Goal: Book appointment/travel/reservation

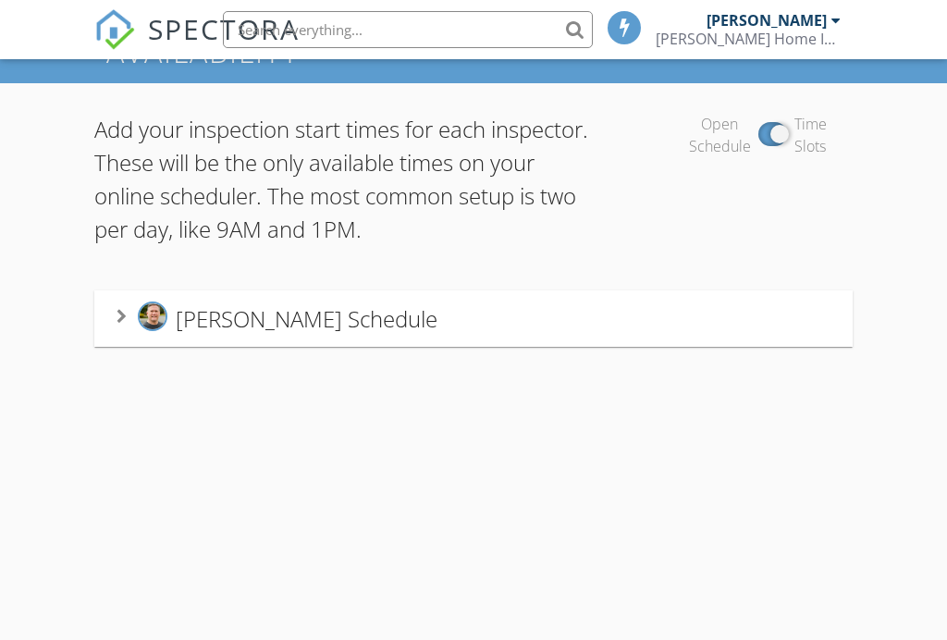
scroll to position [145, 0]
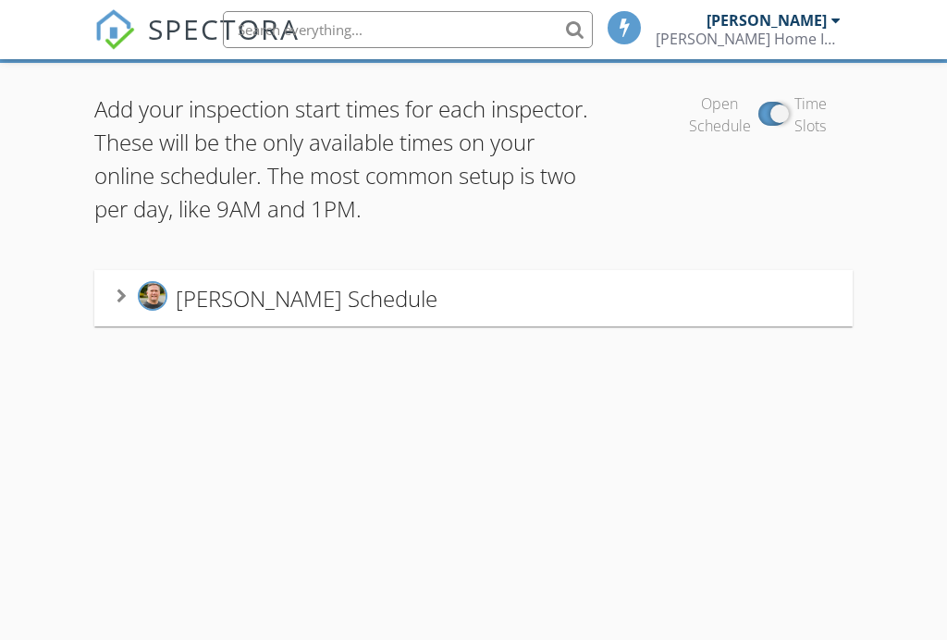
click at [441, 292] on div "Michael Levang's Schedule" at bounding box center [473, 298] width 713 height 34
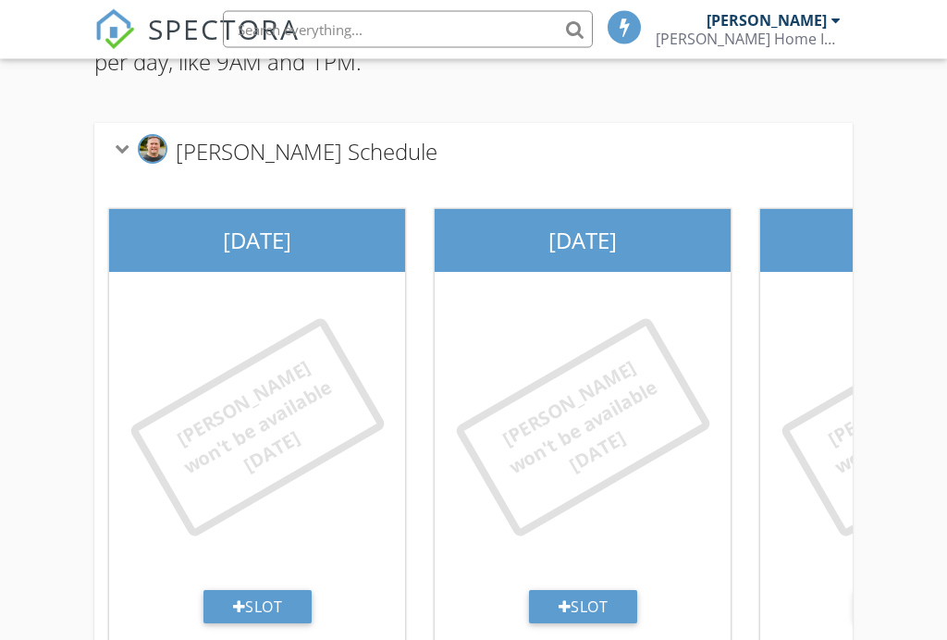
scroll to position [352, 0]
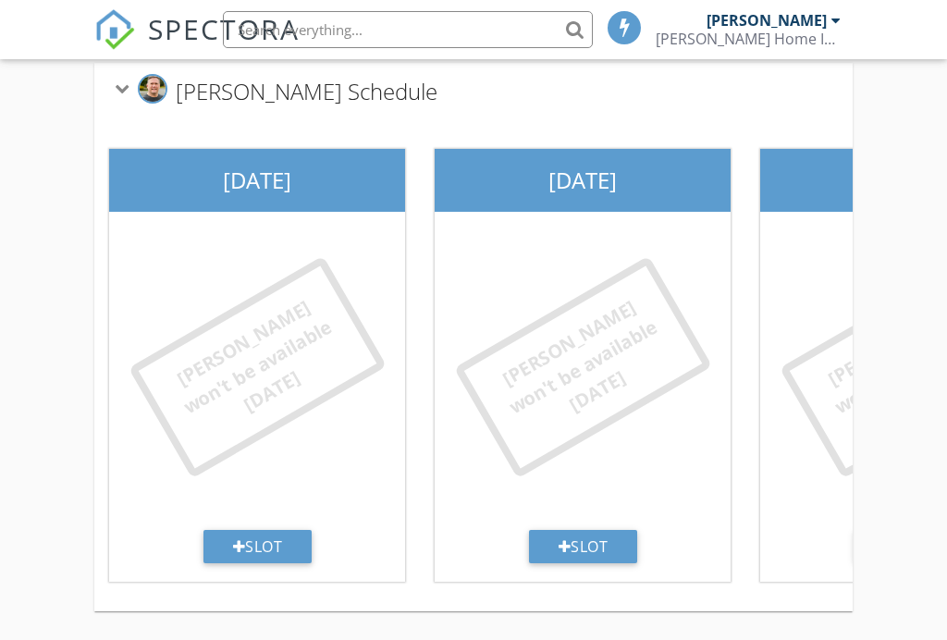
click at [563, 309] on div "Michael won't be available today" at bounding box center [583, 366] width 259 height 223
click at [609, 330] on div "Michael won't be available today" at bounding box center [583, 367] width 198 height 163
click at [617, 432] on div "Michael won't be available today" at bounding box center [582, 374] width 281 height 311
click at [599, 546] on div "Slot" at bounding box center [583, 546] width 109 height 33
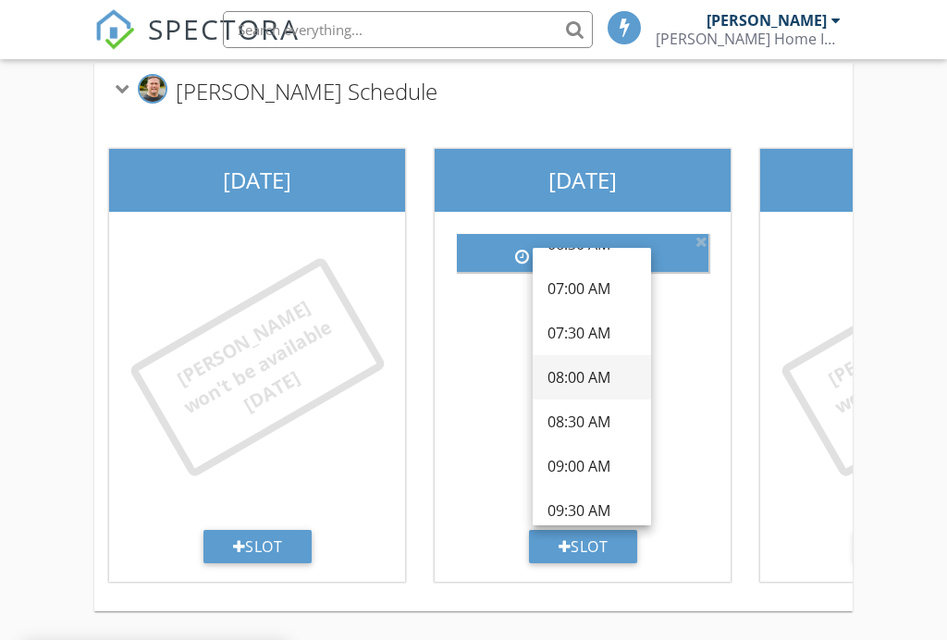
scroll to position [80, 0]
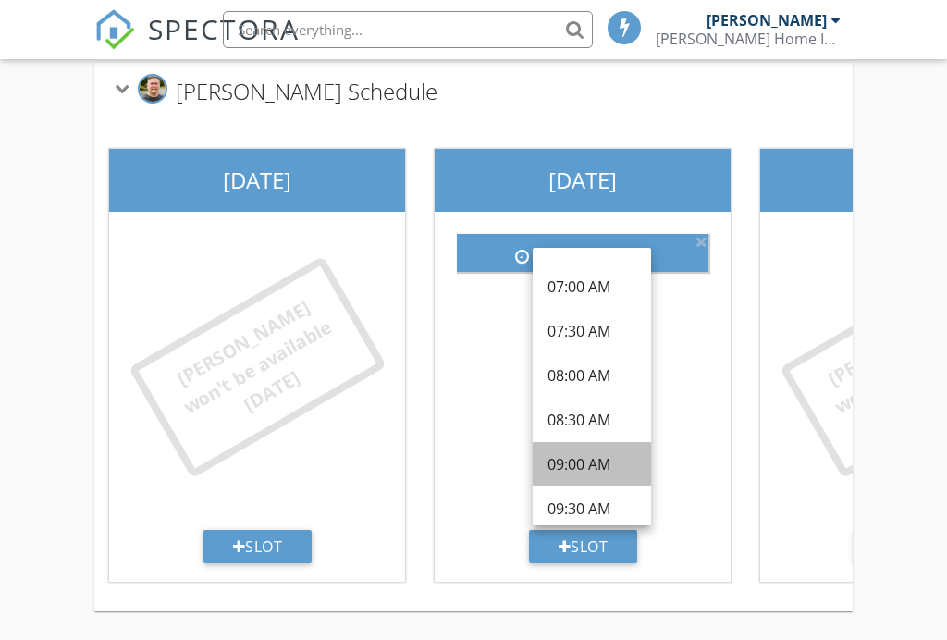
click at [574, 468] on div "09:00 AM" at bounding box center [592, 464] width 89 height 22
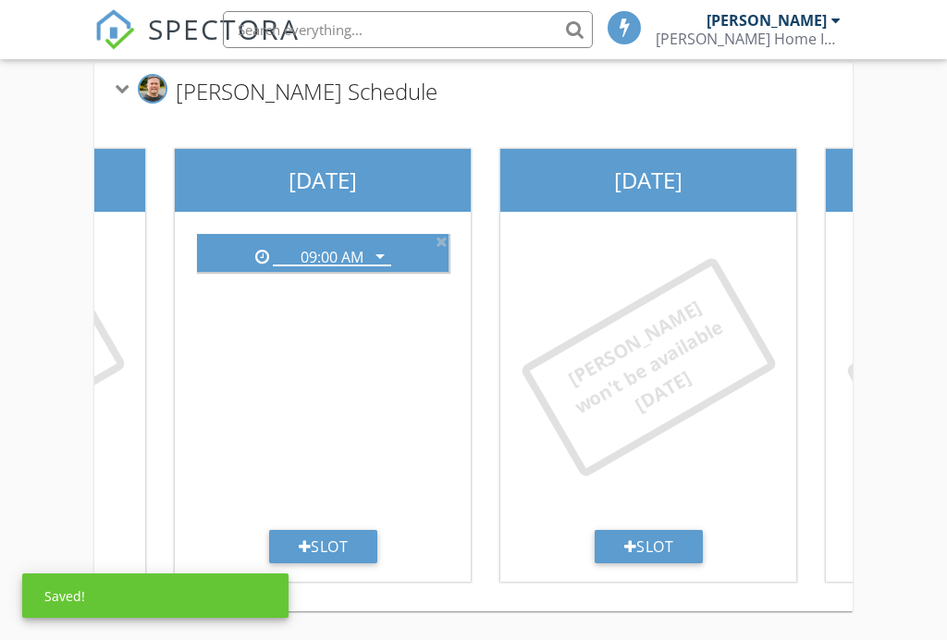
scroll to position [0, 266]
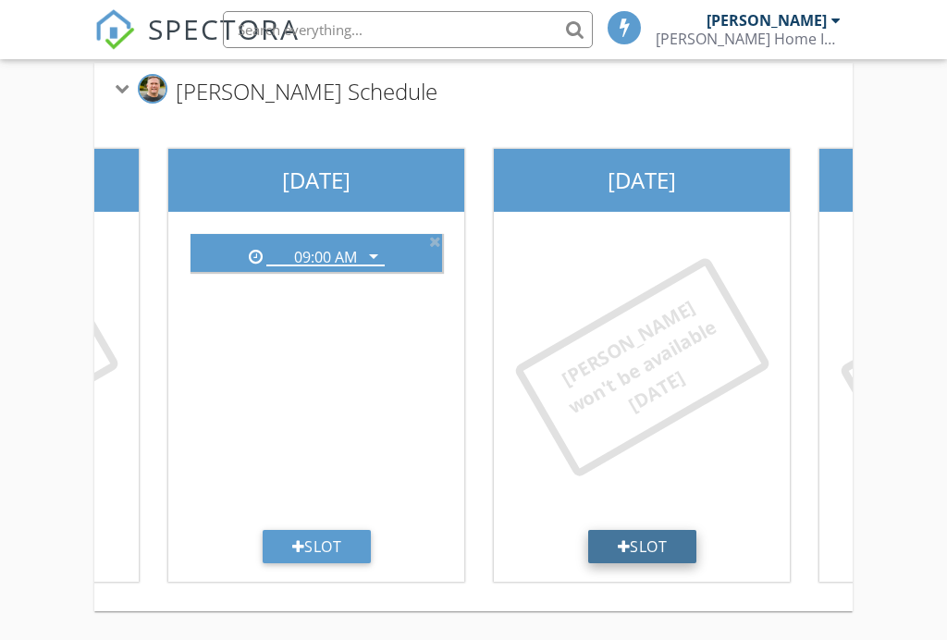
click at [647, 547] on div "Slot" at bounding box center [642, 546] width 109 height 33
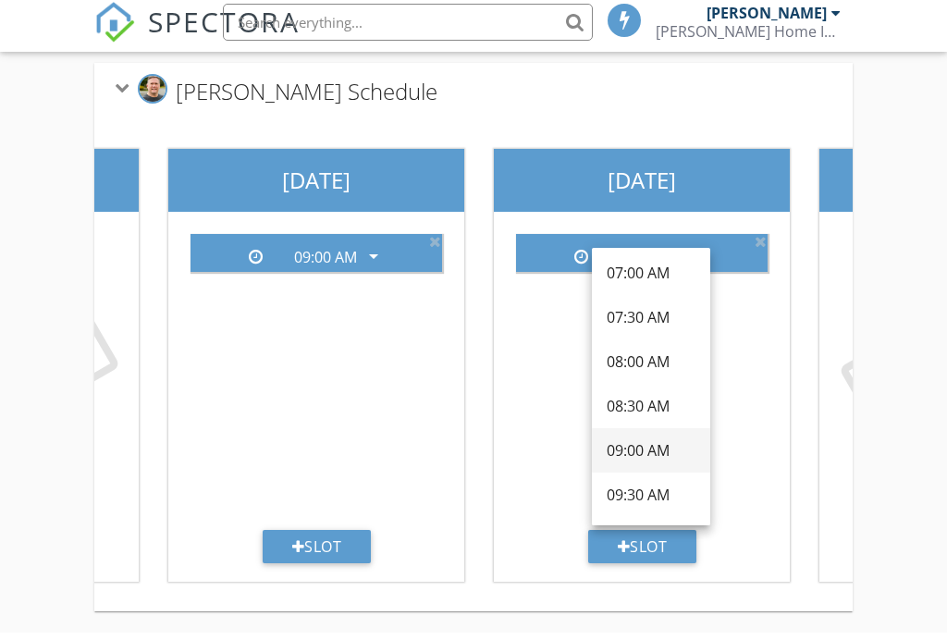
scroll to position [352, 0]
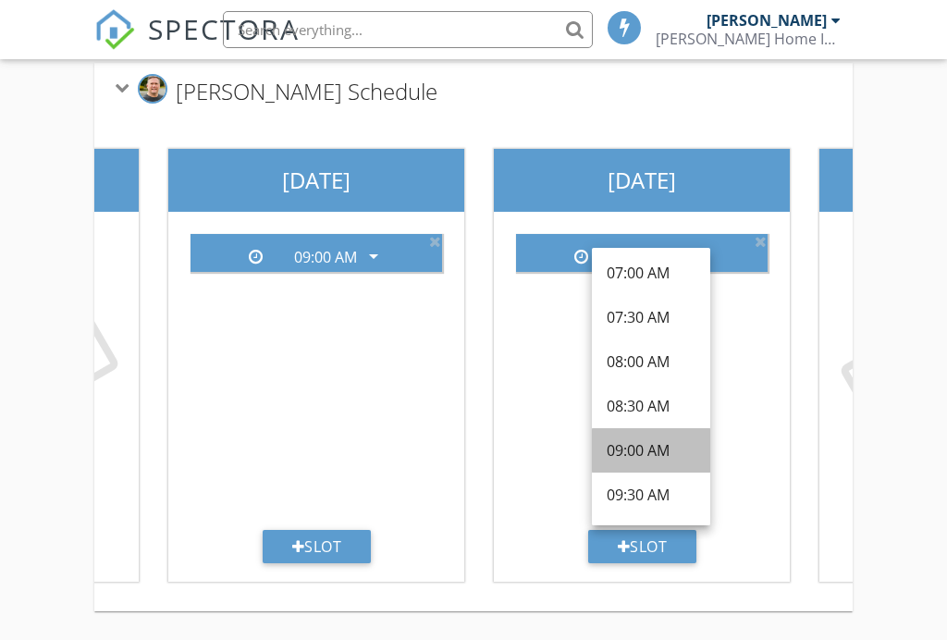
click at [634, 453] on div "09:00 AM" at bounding box center [651, 450] width 89 height 22
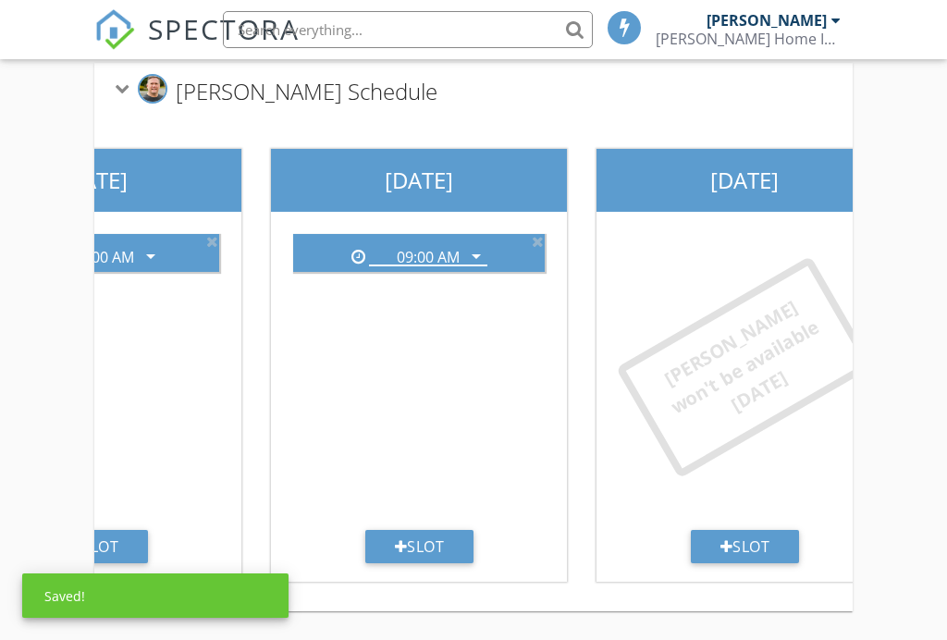
scroll to position [0, 508]
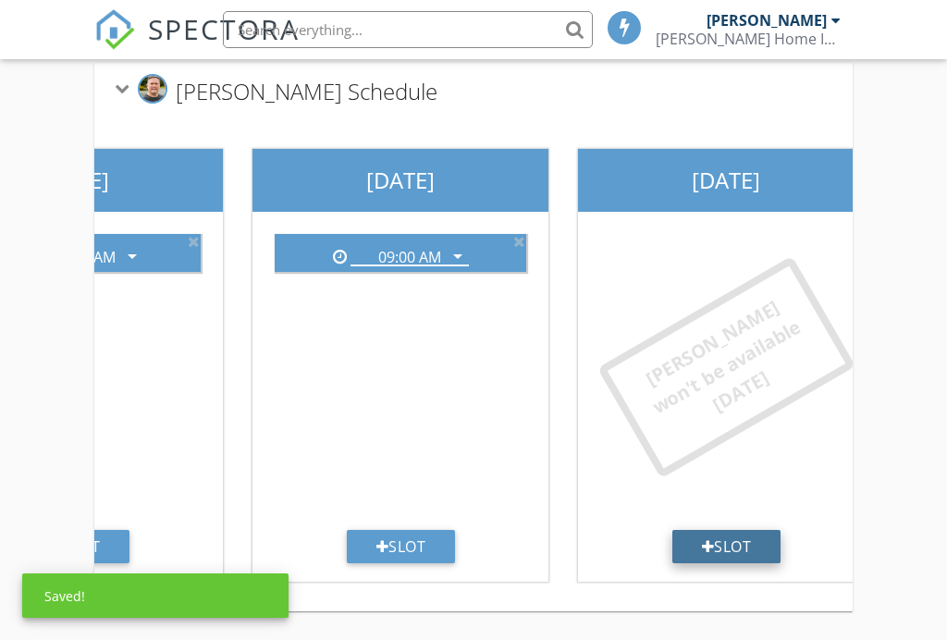
click at [724, 539] on div "Slot" at bounding box center [727, 546] width 109 height 33
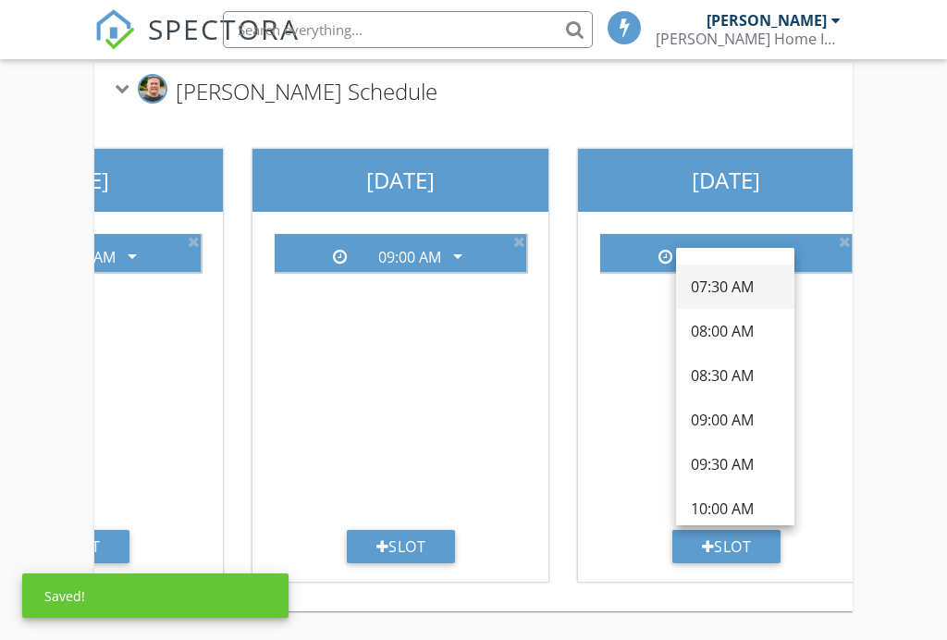
scroll to position [142, 0]
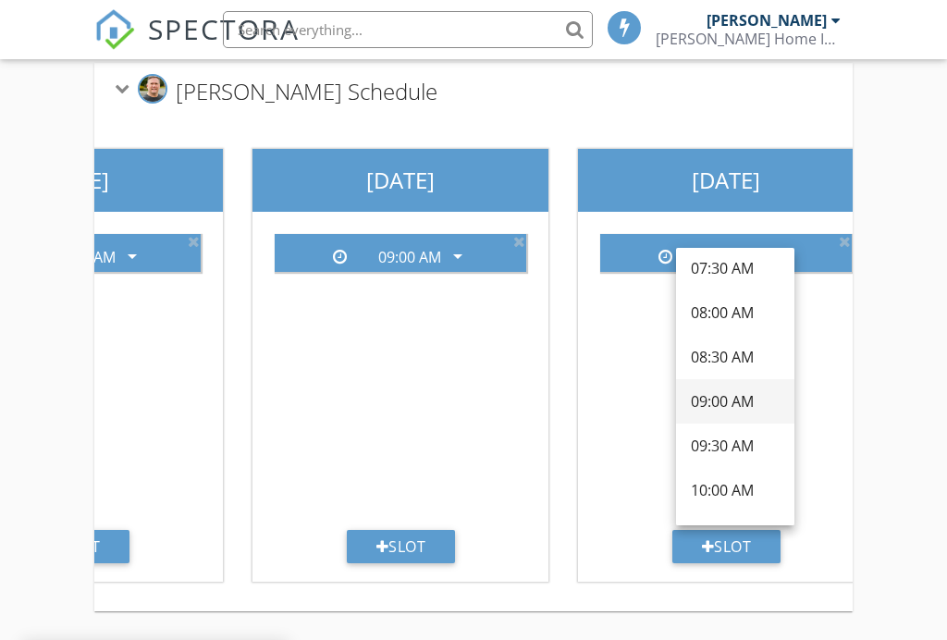
click at [724, 400] on div "09:00 AM" at bounding box center [735, 401] width 89 height 22
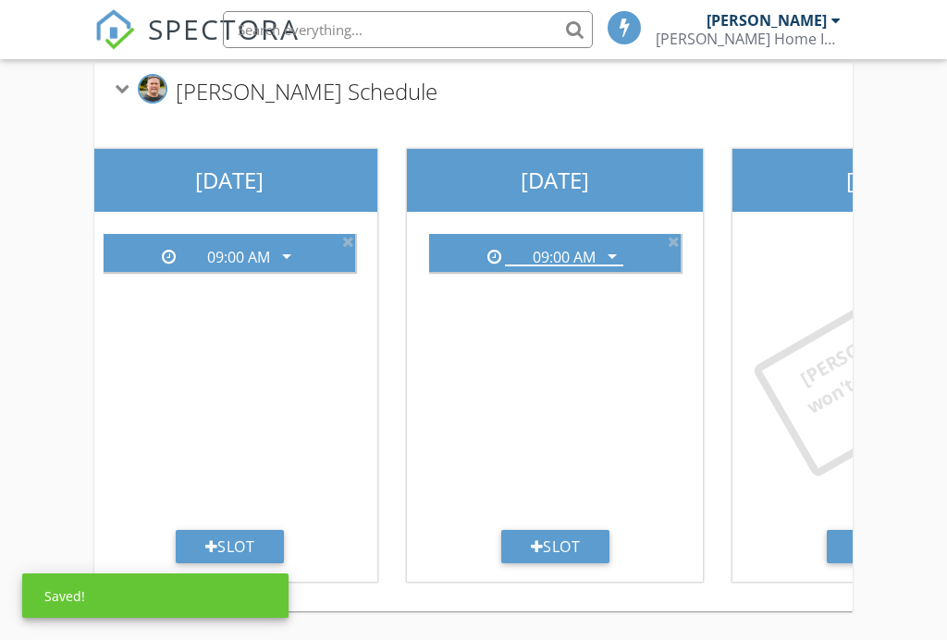
scroll to position [0, 792]
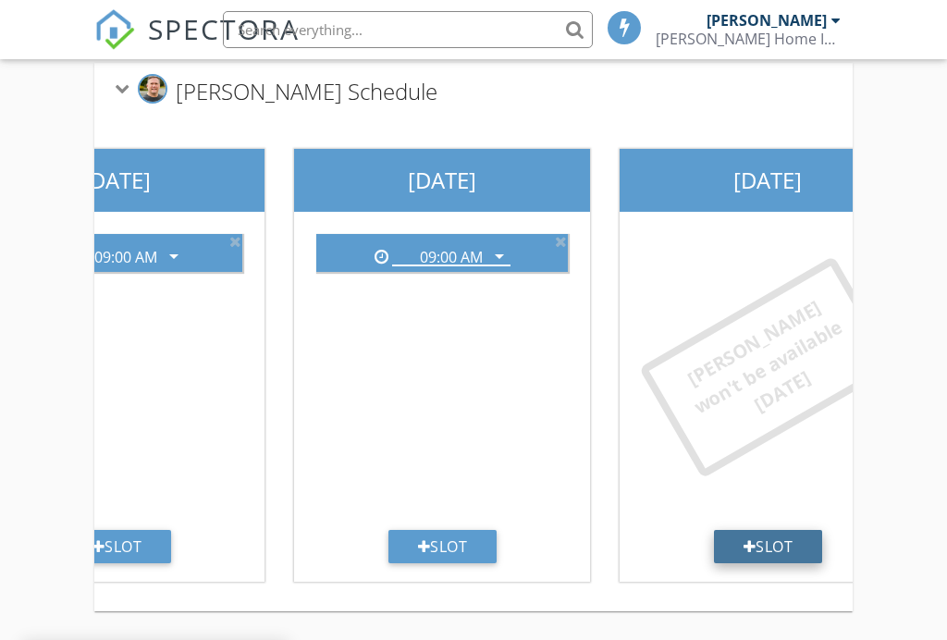
click at [764, 543] on div "Slot" at bounding box center [768, 546] width 109 height 33
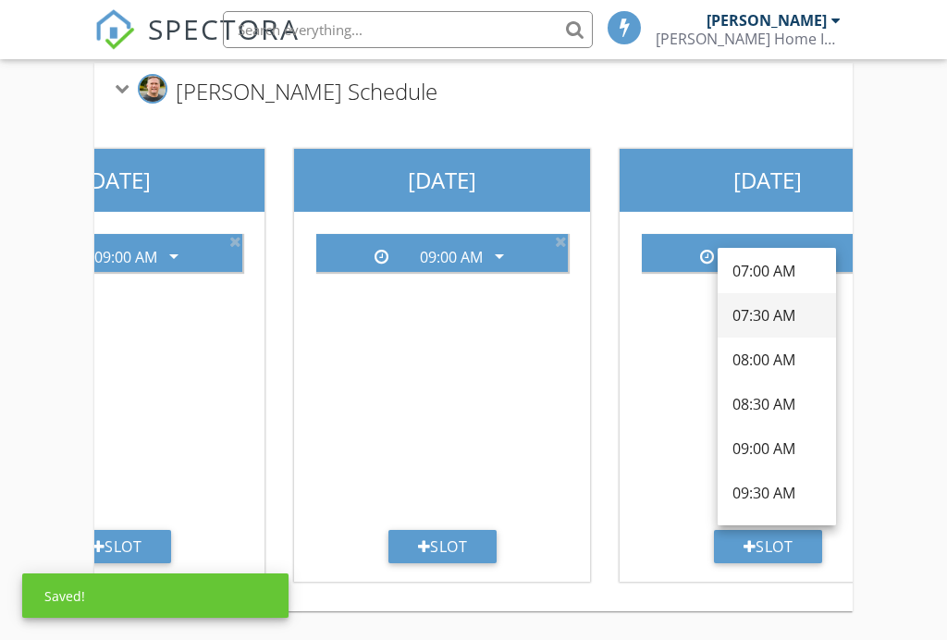
scroll to position [143, 0]
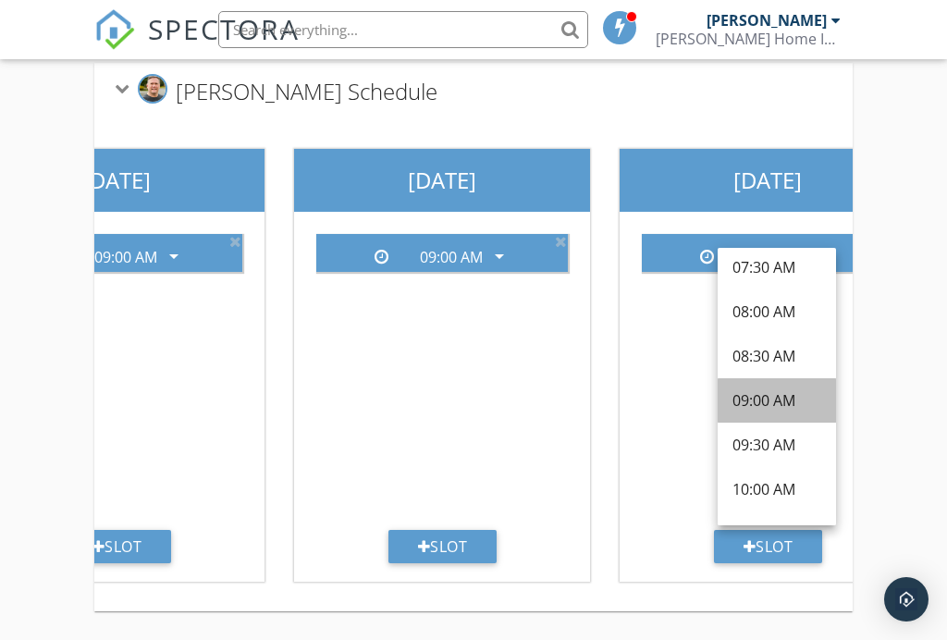
click at [766, 392] on div "09:00 AM" at bounding box center [777, 400] width 89 height 22
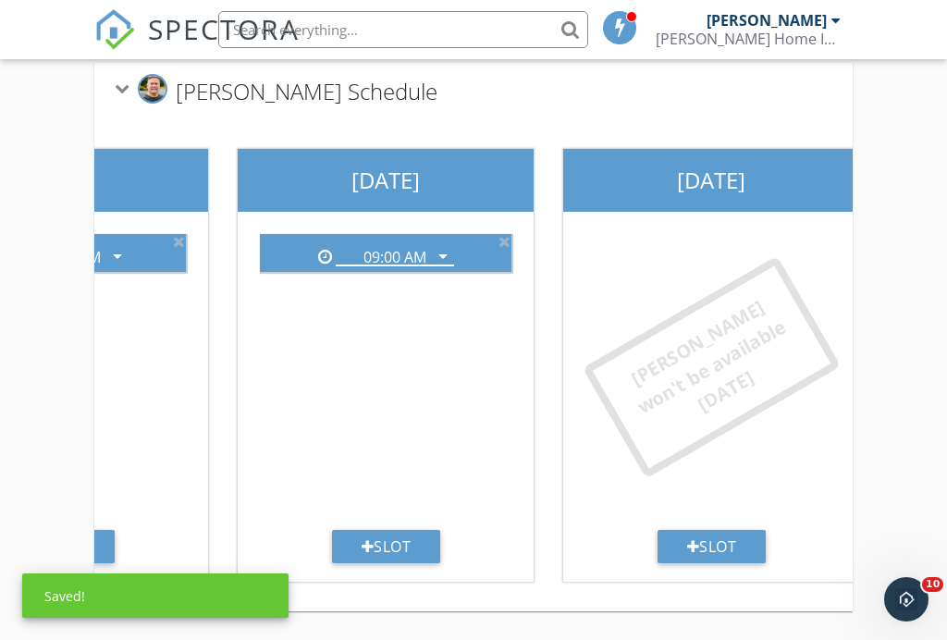
scroll to position [0, 1175]
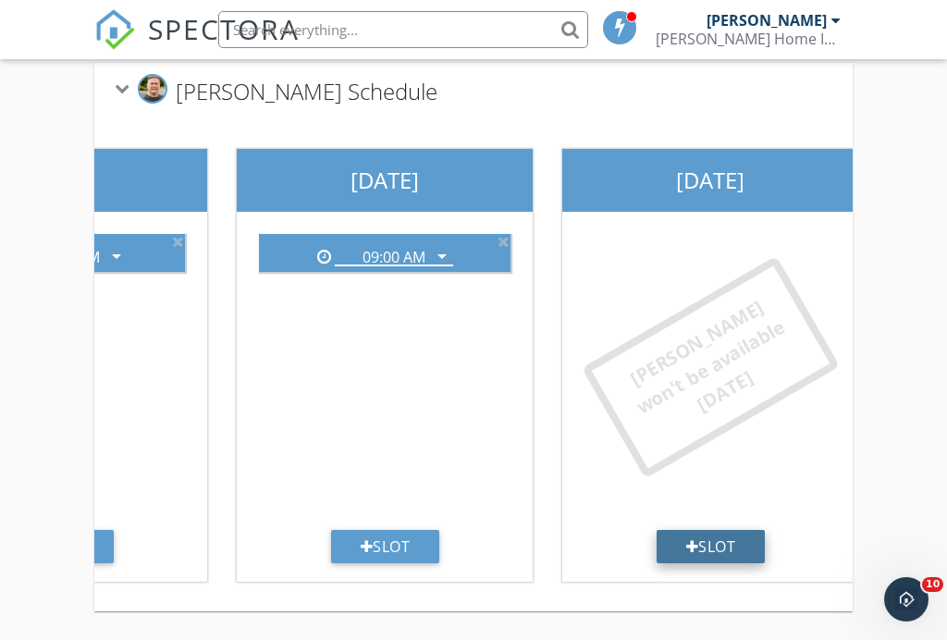
click at [719, 539] on div "Slot" at bounding box center [711, 546] width 109 height 33
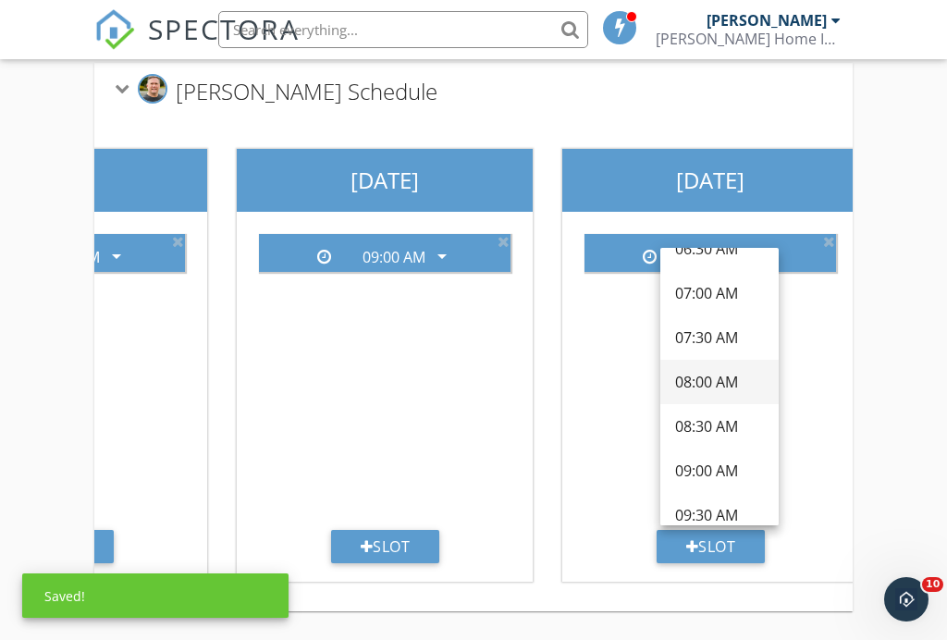
scroll to position [98, 0]
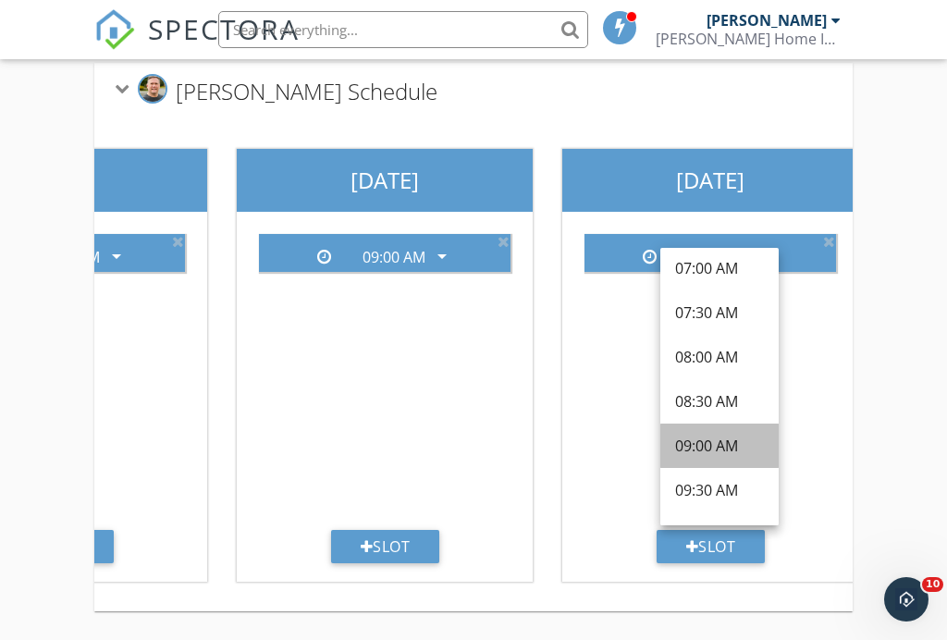
click at [703, 442] on div "09:00 AM" at bounding box center [719, 446] width 89 height 22
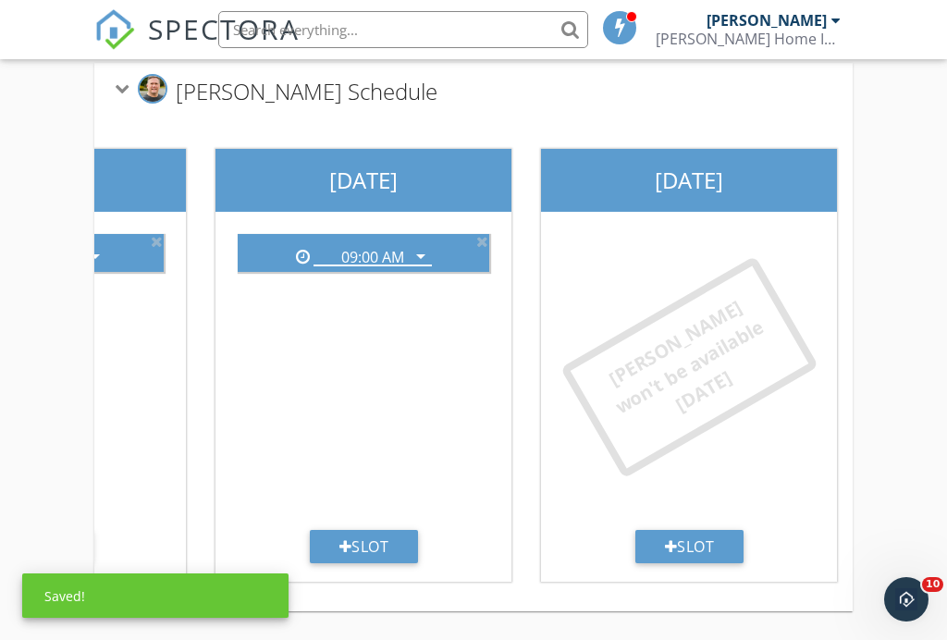
scroll to position [0, 1522]
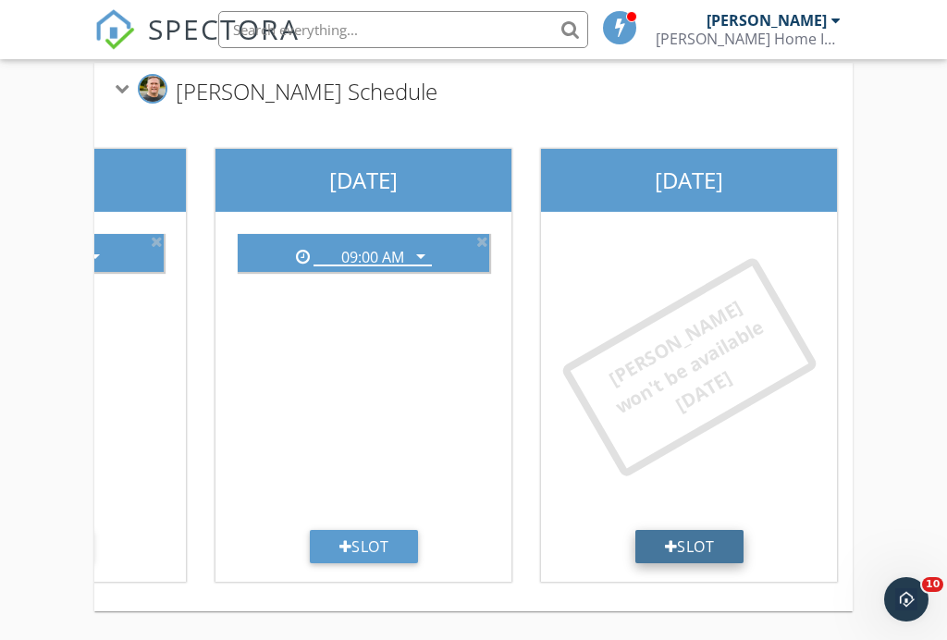
click at [691, 546] on div "Slot" at bounding box center [690, 546] width 109 height 33
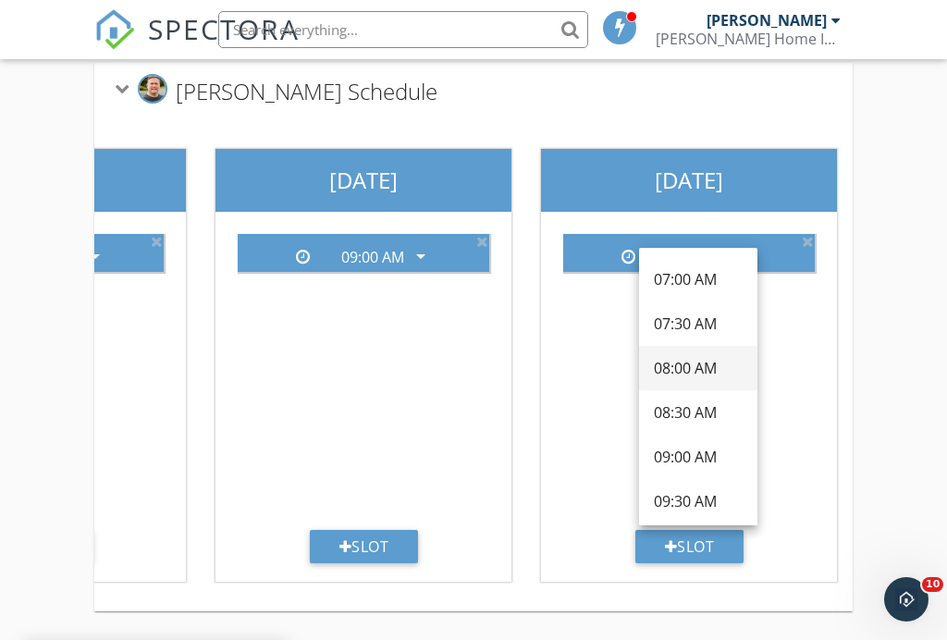
scroll to position [93, 0]
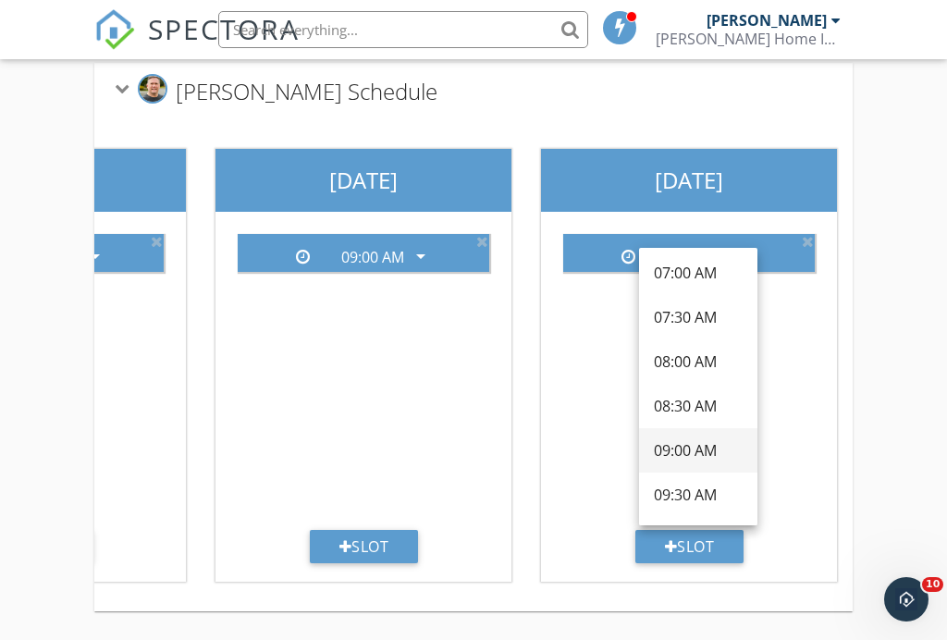
click at [682, 447] on div "09:00 AM" at bounding box center [698, 450] width 89 height 22
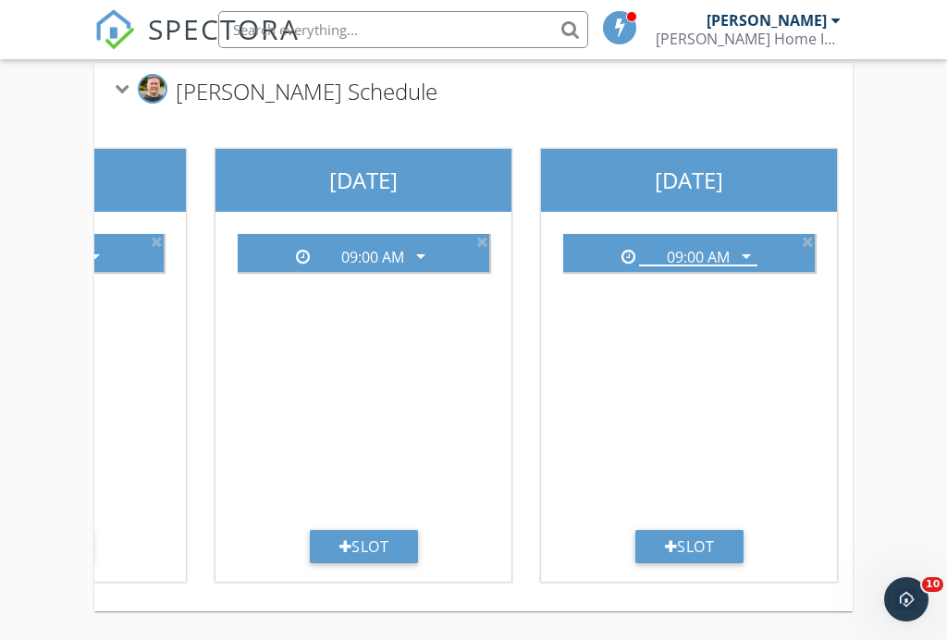
click at [894, 299] on div "Add your inspection start times for each inspector. These will be the only avai…" at bounding box center [473, 248] width 947 height 785
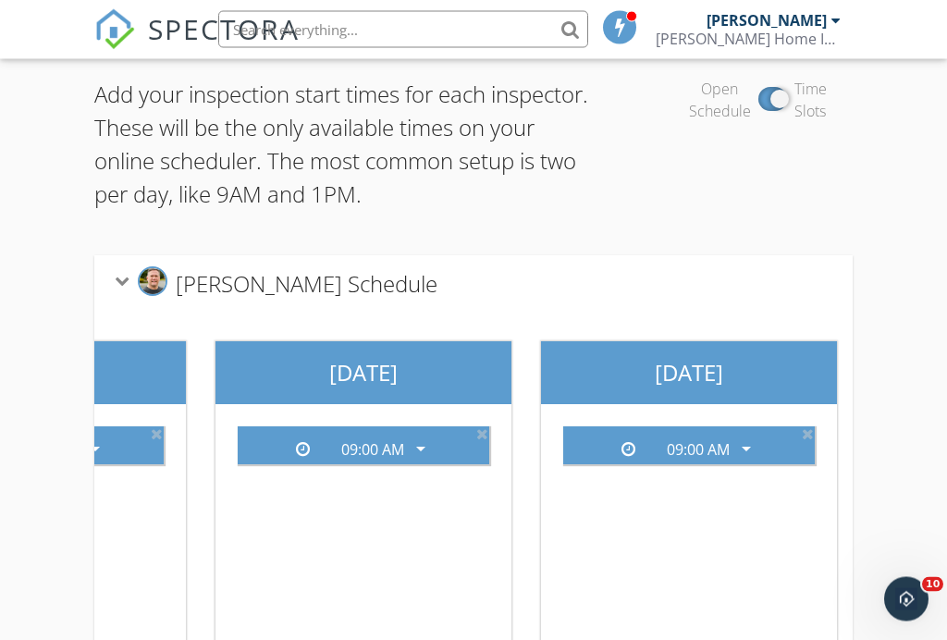
scroll to position [0, 0]
